Goal: Transaction & Acquisition: Purchase product/service

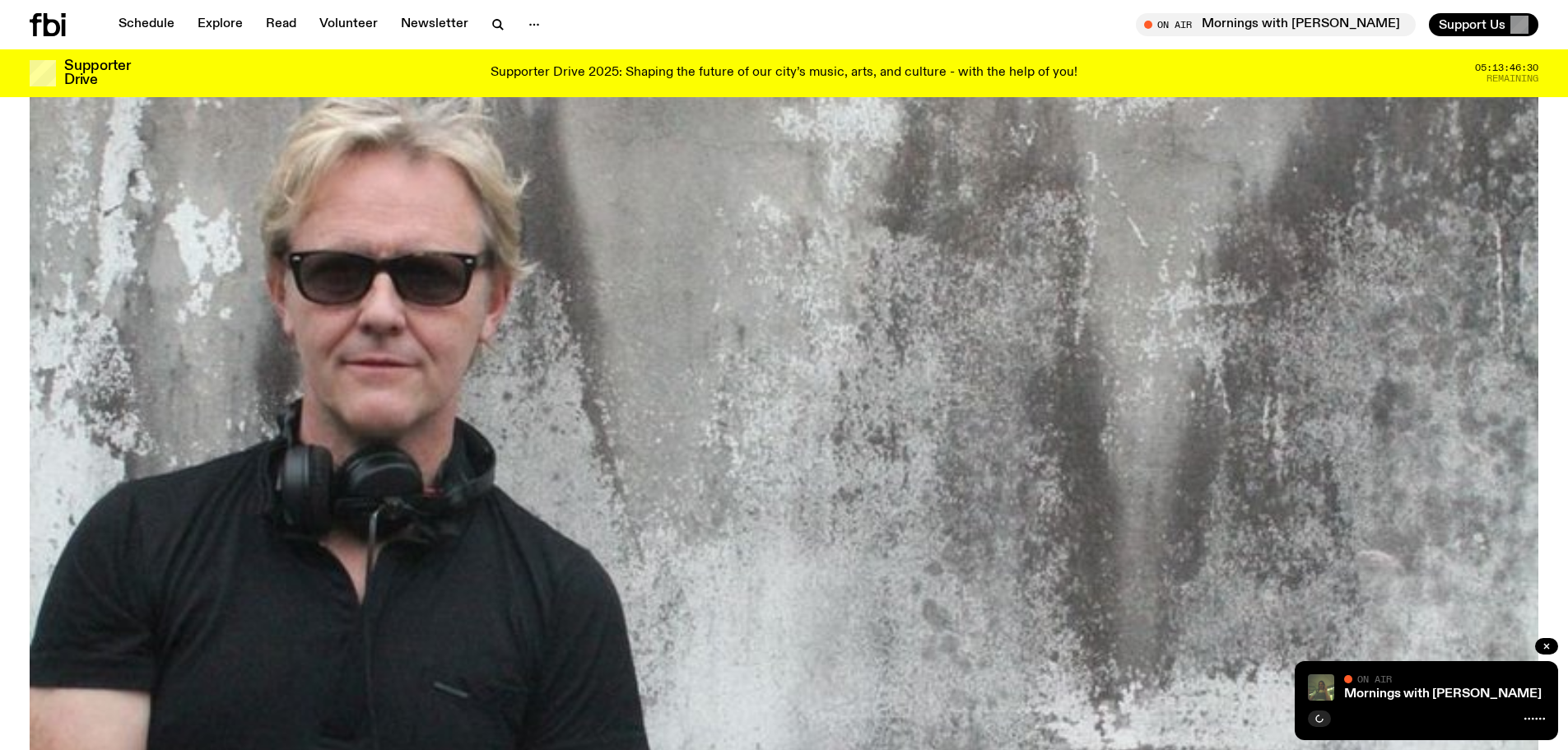
scroll to position [325, 0]
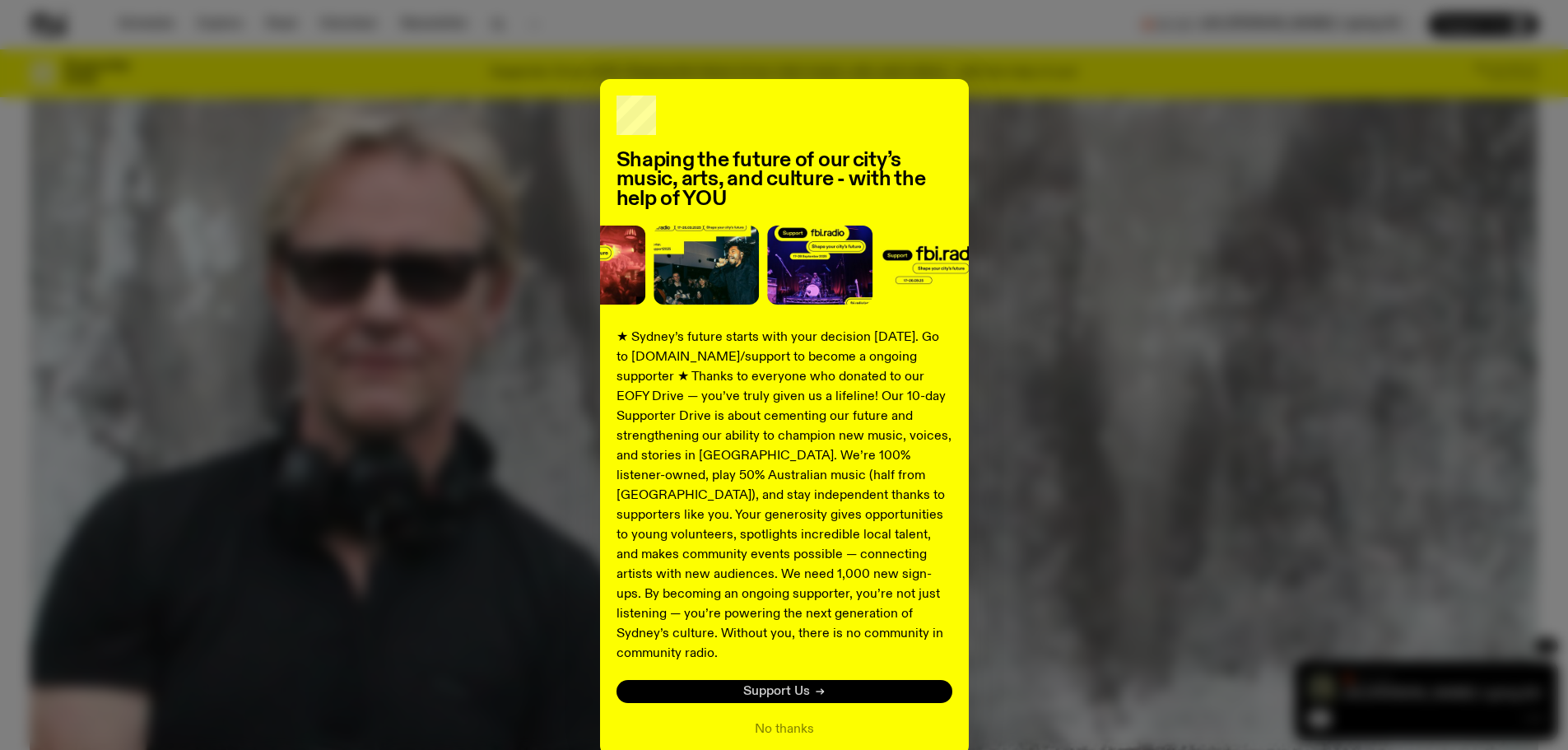
click at [779, 686] on span "Support Us" at bounding box center [776, 692] width 66 height 12
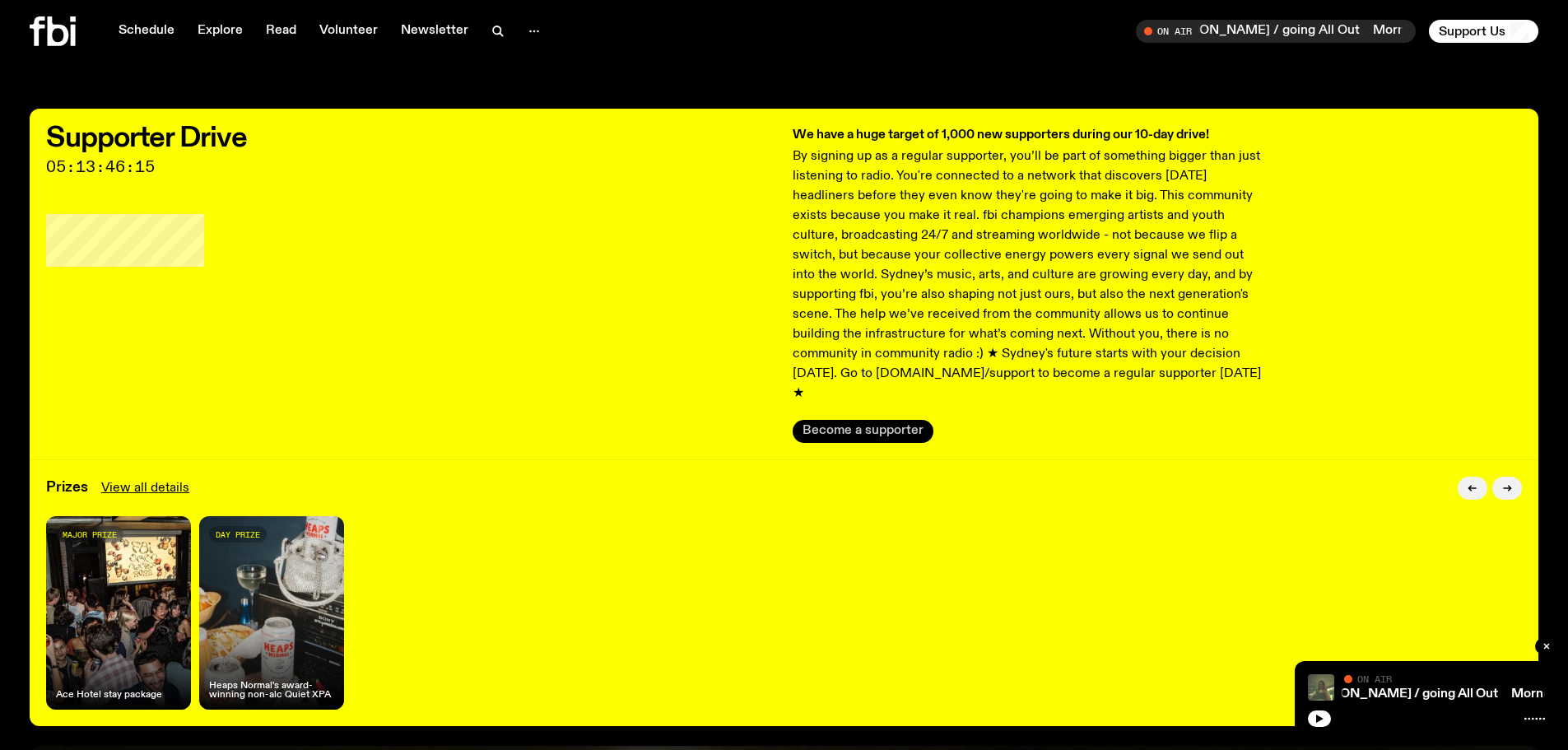
click at [842, 420] on button "Become a supporter" at bounding box center [863, 431] width 141 height 23
click at [156, 27] on link "Schedule" at bounding box center [147, 31] width 76 height 23
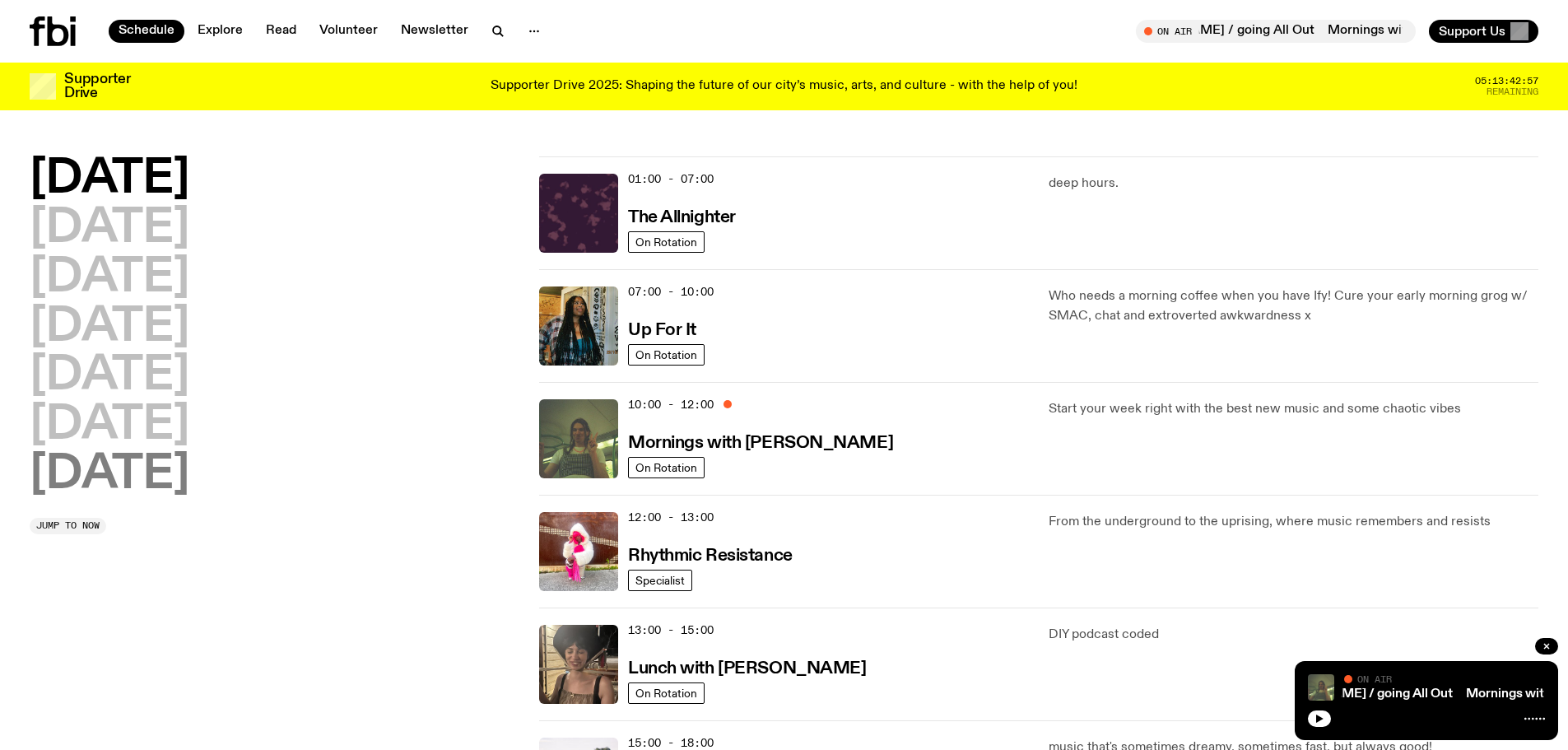
click at [163, 479] on h2 "[DATE]" at bounding box center [109, 474] width 159 height 46
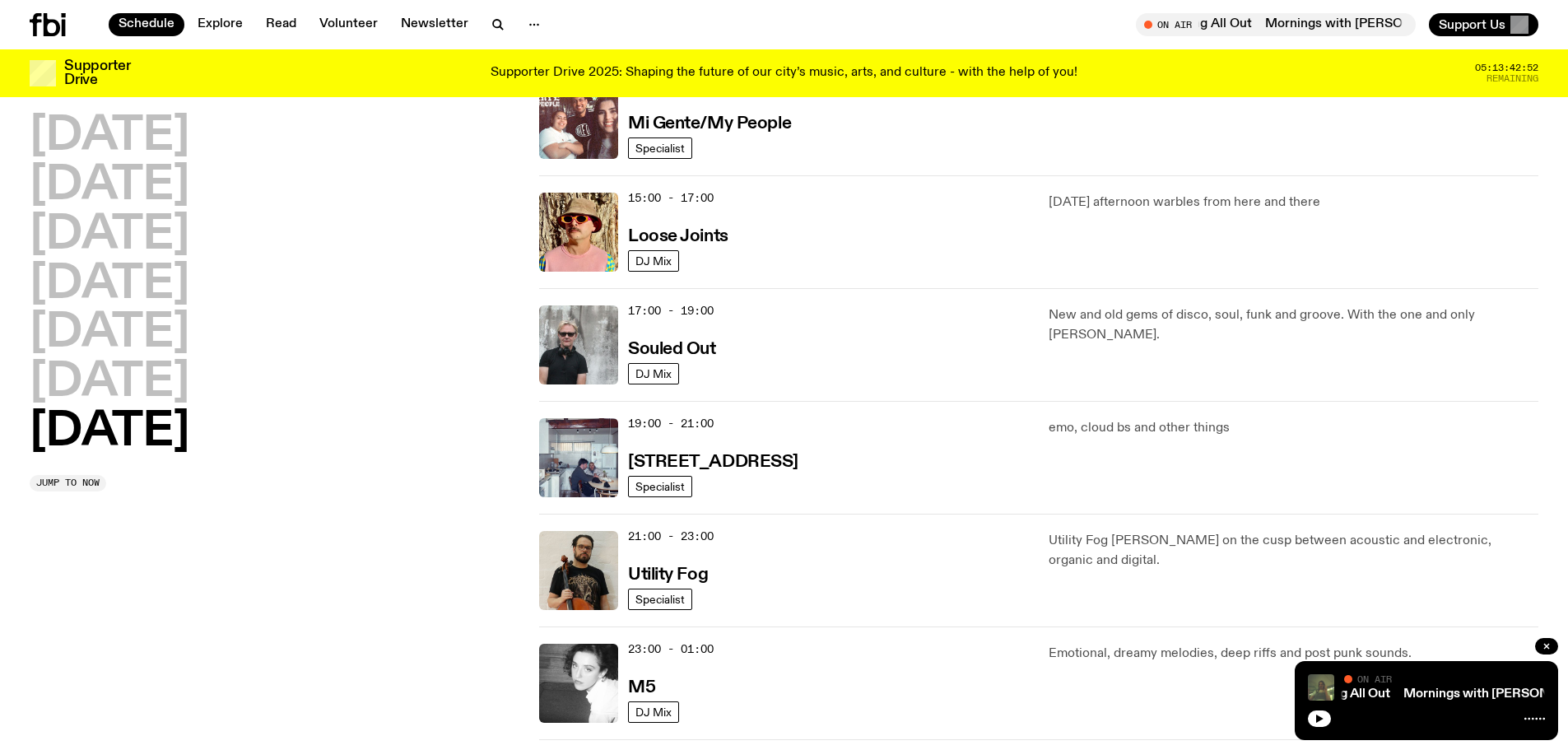
scroll to position [870, 0]
click at [679, 348] on h3 "Souled Out" at bounding box center [672, 350] width 88 height 17
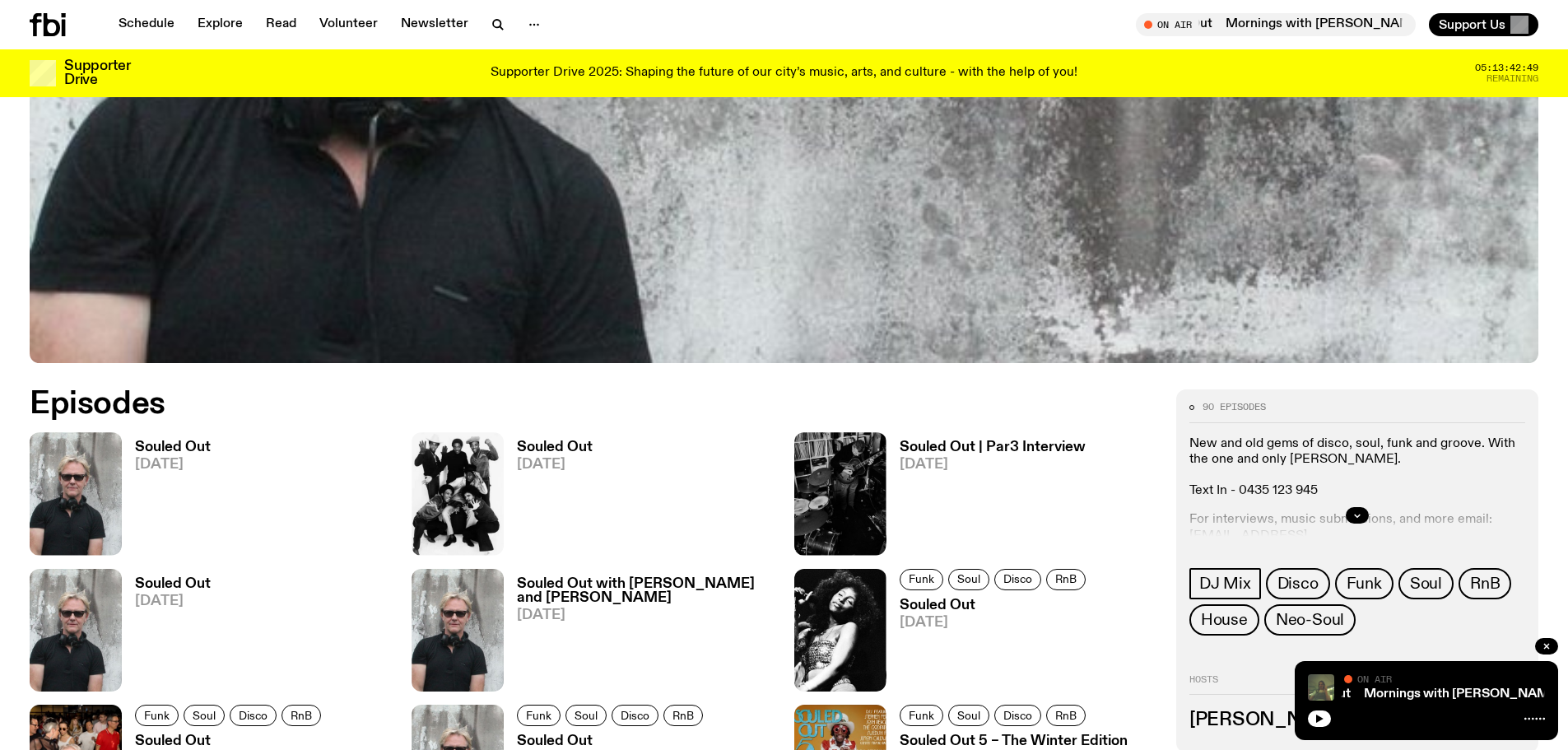
scroll to position [734, 0]
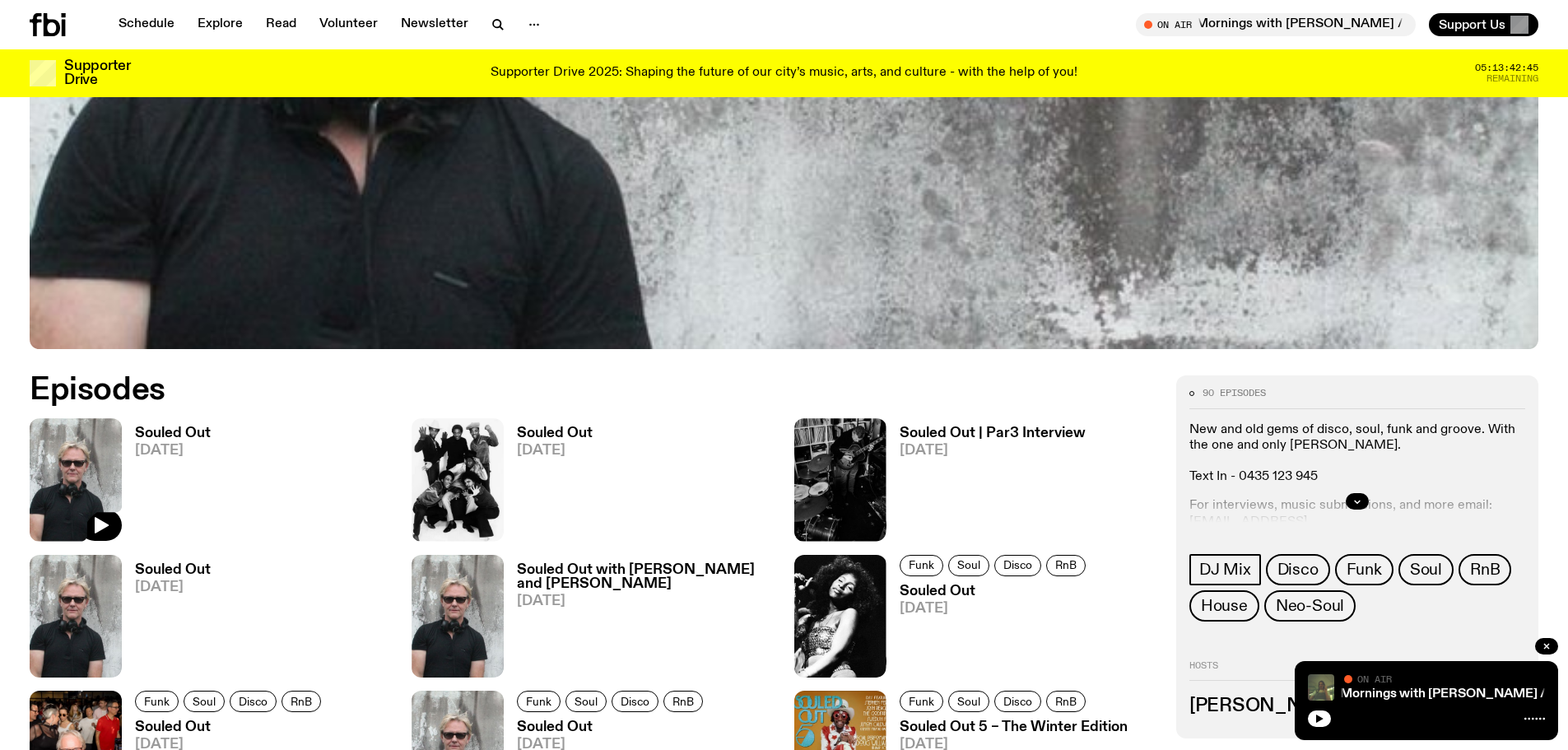
click at [116, 458] on img at bounding box center [75, 479] width 92 height 122
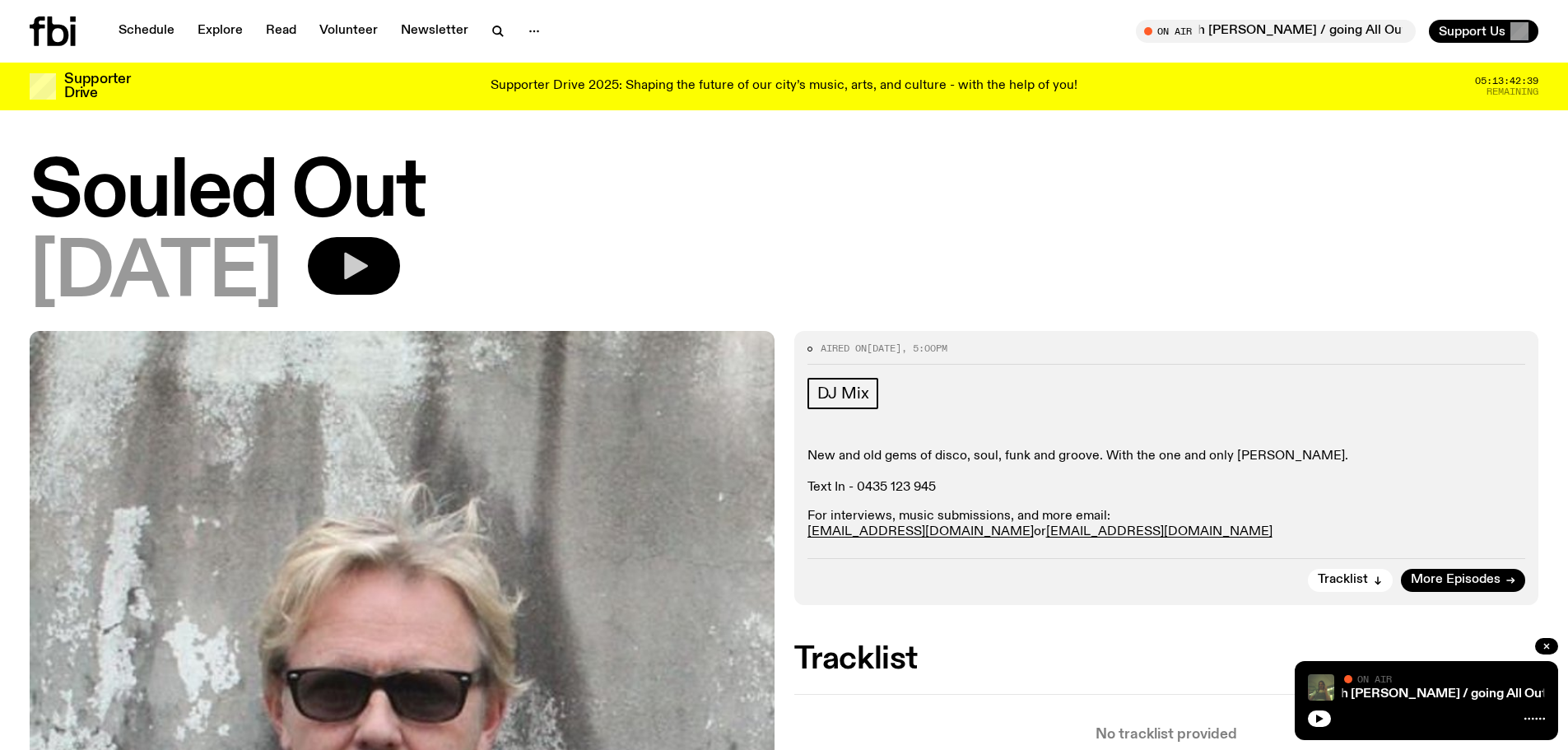
click at [368, 265] on icon "button" at bounding box center [356, 266] width 24 height 28
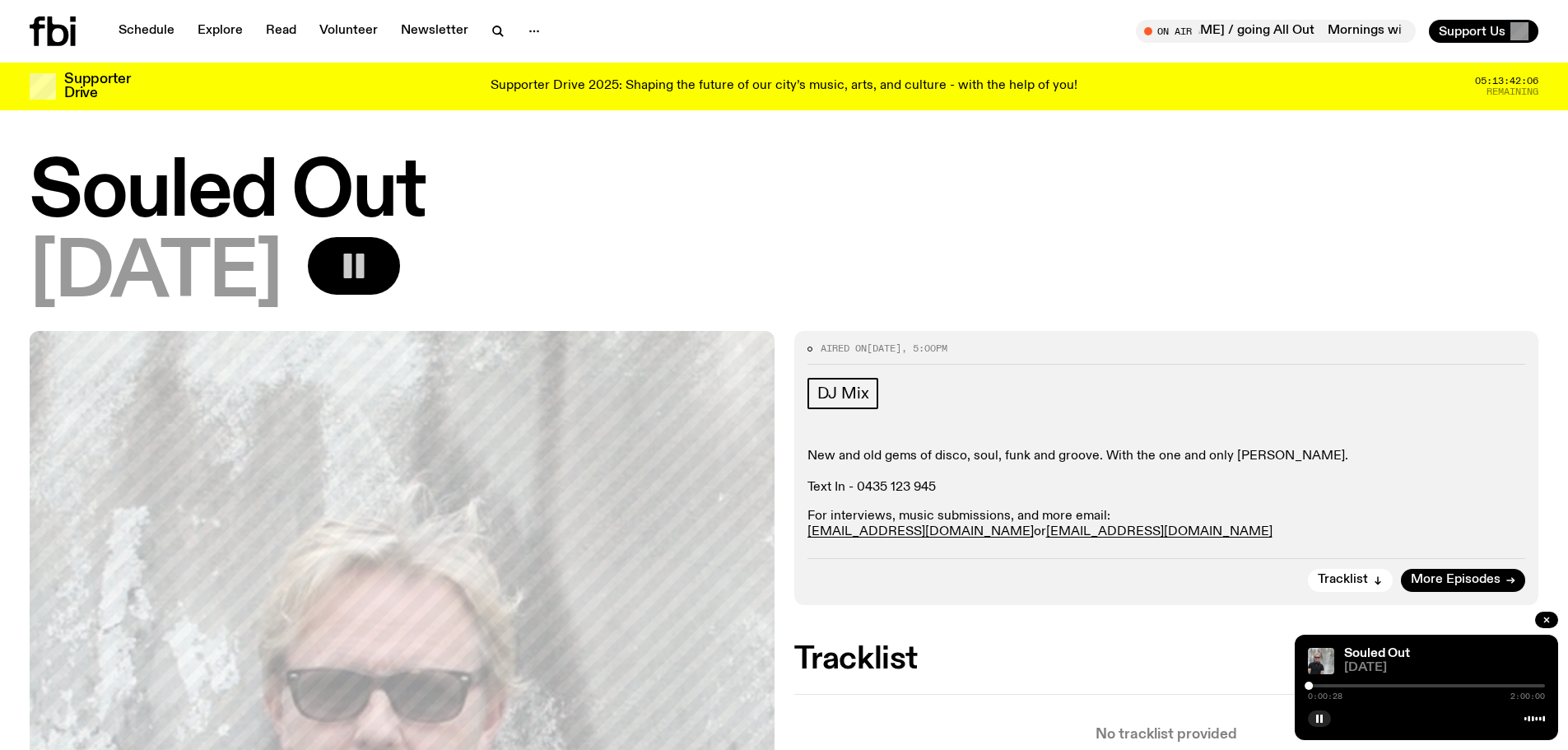
click at [993, 211] on h1 "Souled Out" at bounding box center [784, 193] width 1509 height 74
click at [353, 266] on rect "button" at bounding box center [348, 266] width 9 height 25
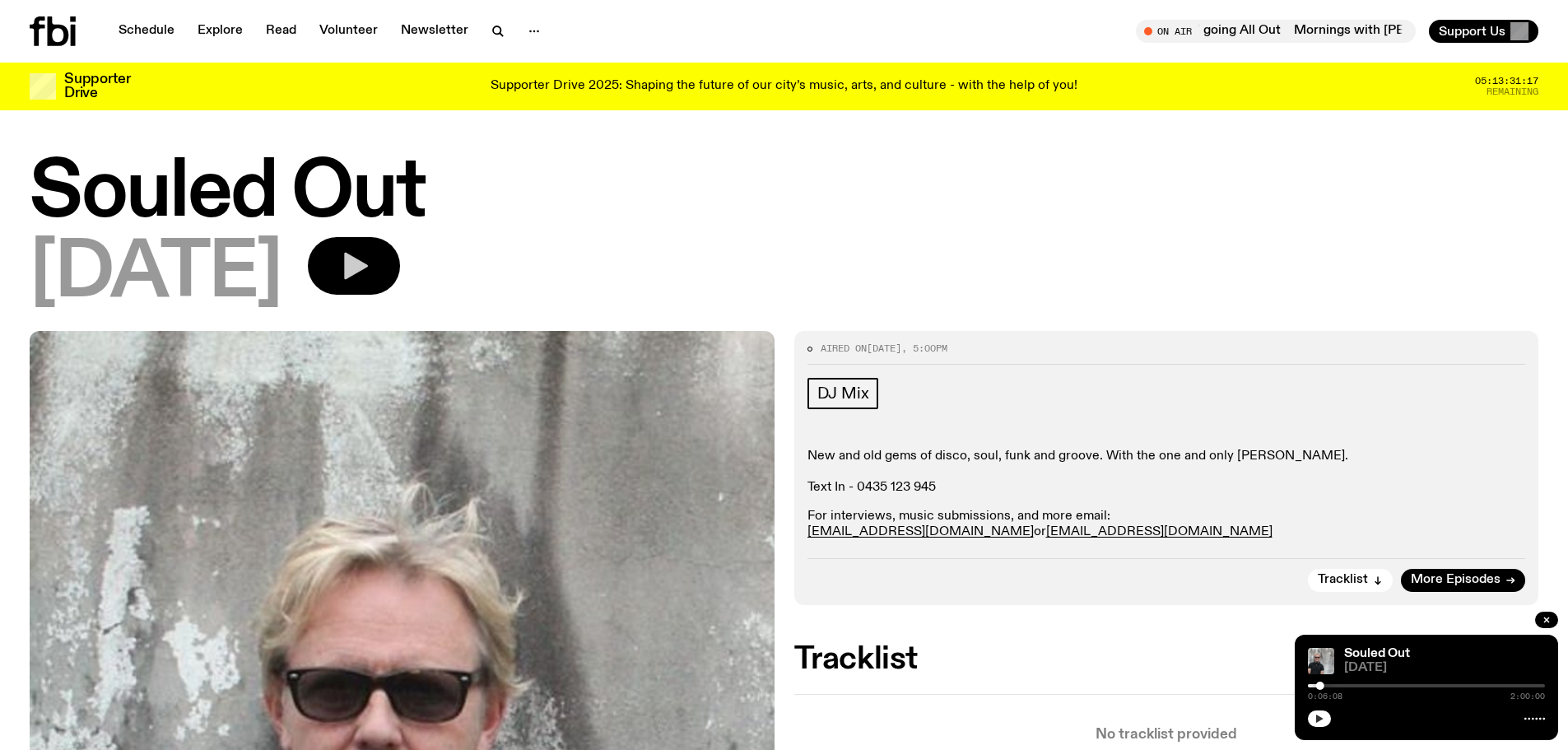
click at [1325, 711] on button "button" at bounding box center [1320, 718] width 23 height 16
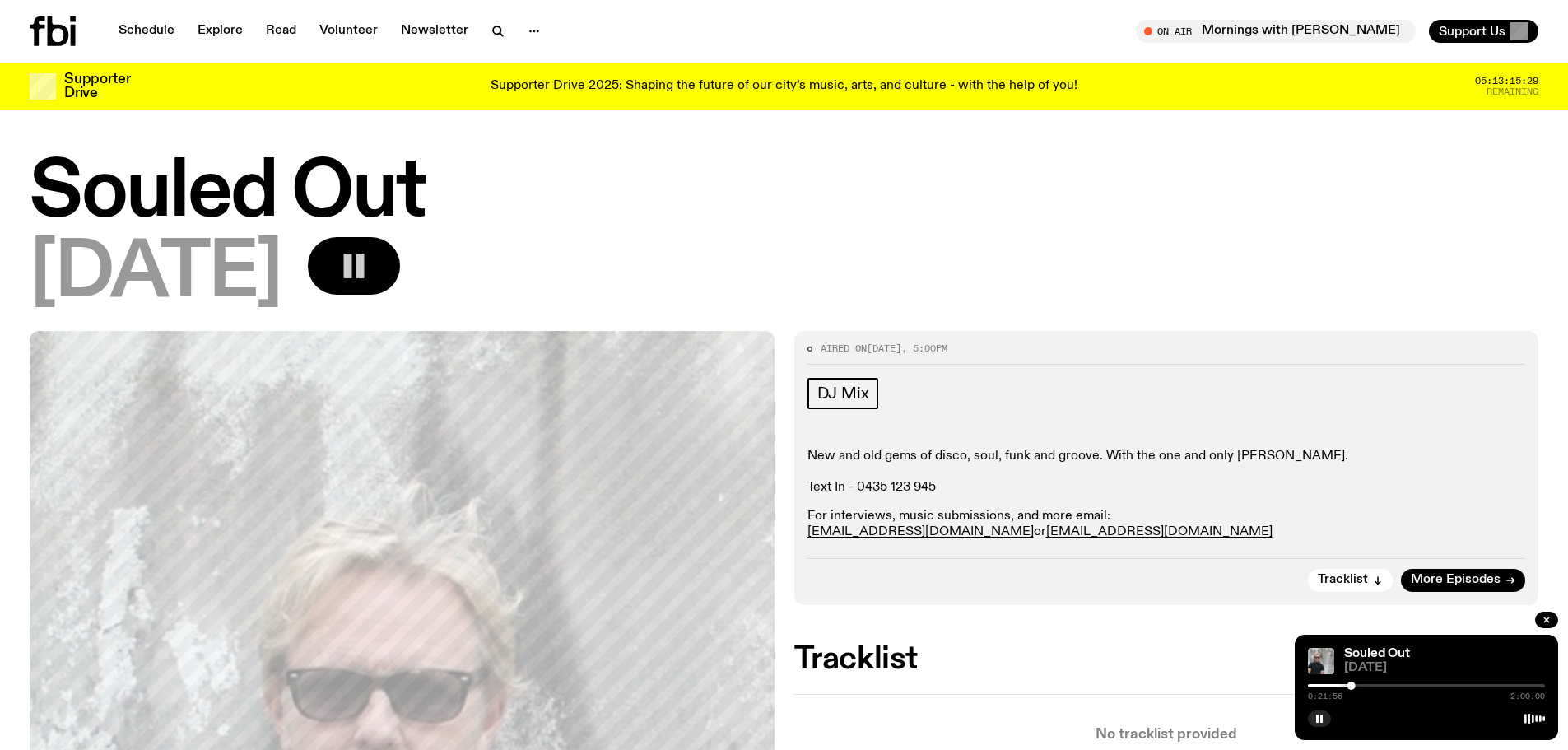
click at [400, 266] on button "button" at bounding box center [353, 266] width 92 height 58
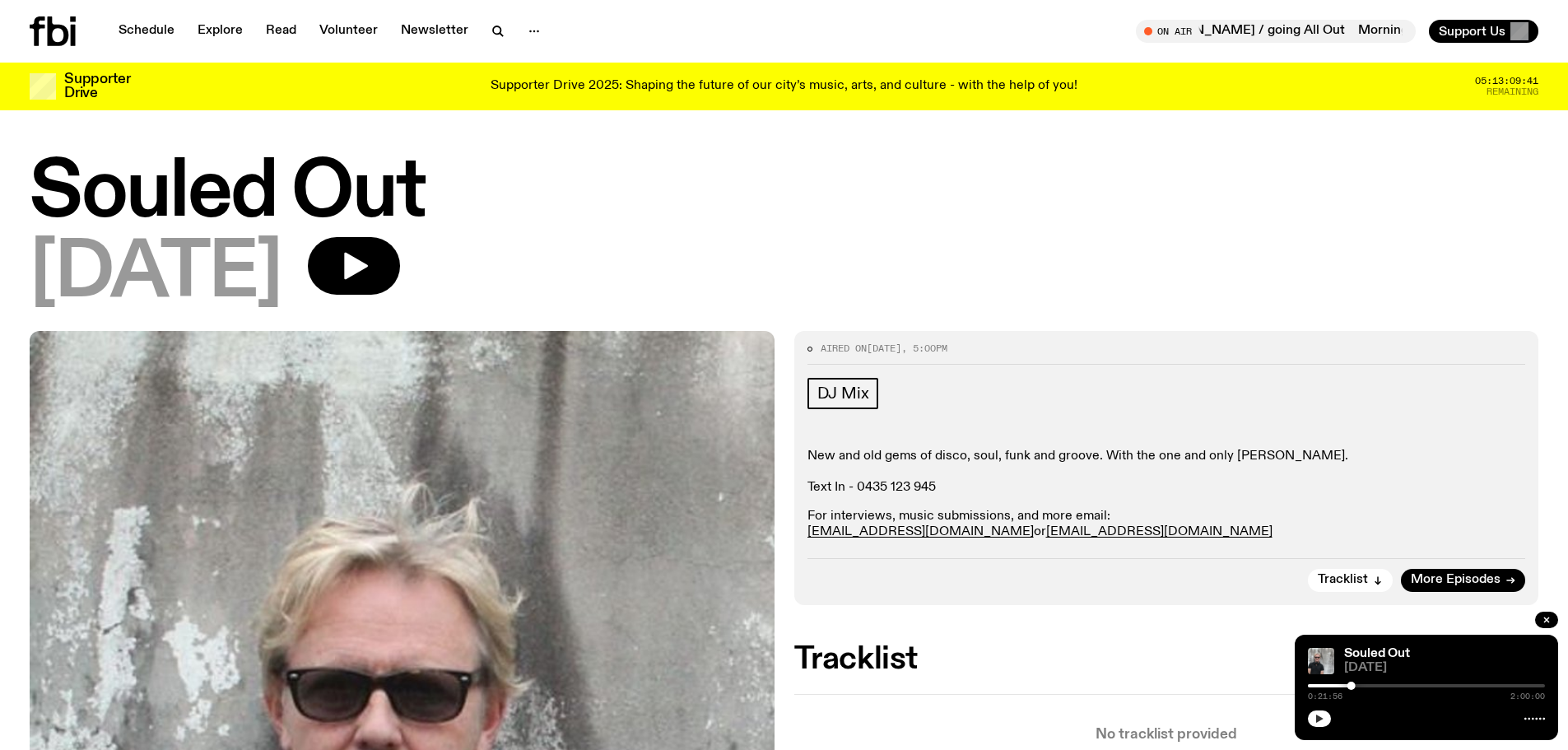
click at [1321, 722] on icon "button" at bounding box center [1319, 718] width 9 height 9
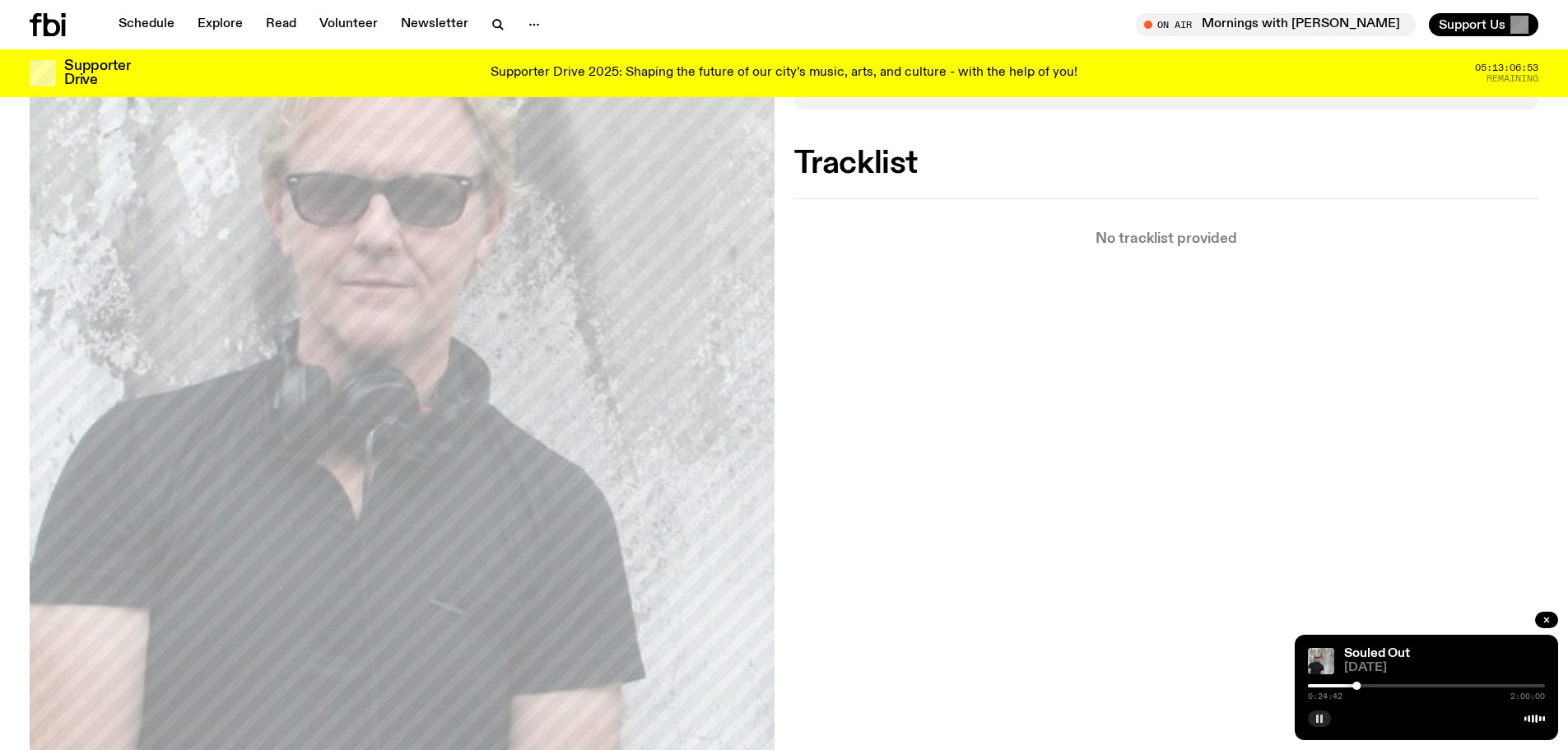
scroll to position [482, 0]
